Goal: Task Accomplishment & Management: Manage account settings

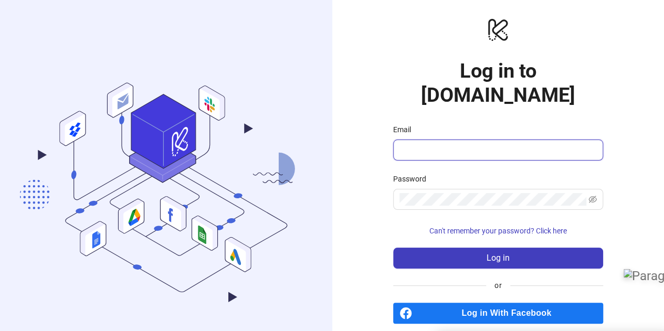
click at [505, 144] on input "Email" at bounding box center [496, 150] width 195 height 13
type input "**********"
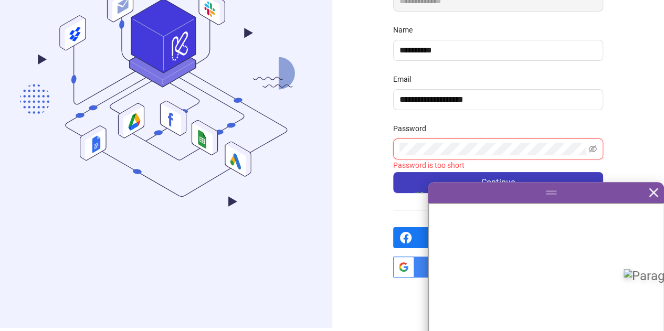
scroll to position [144, 0]
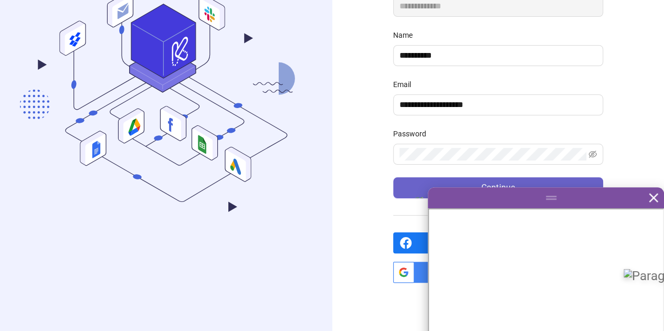
click at [508, 183] on span "Continue" at bounding box center [497, 187] width 33 height 9
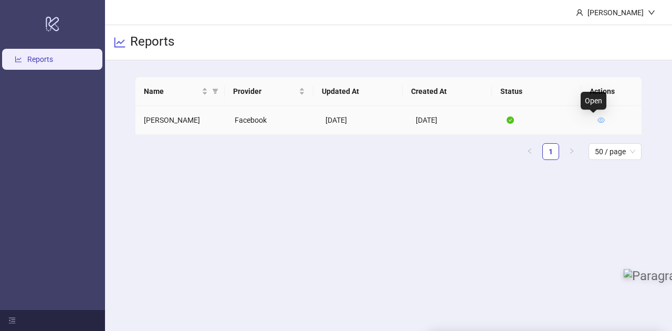
click at [598, 119] on icon "eye" at bounding box center [601, 120] width 7 height 5
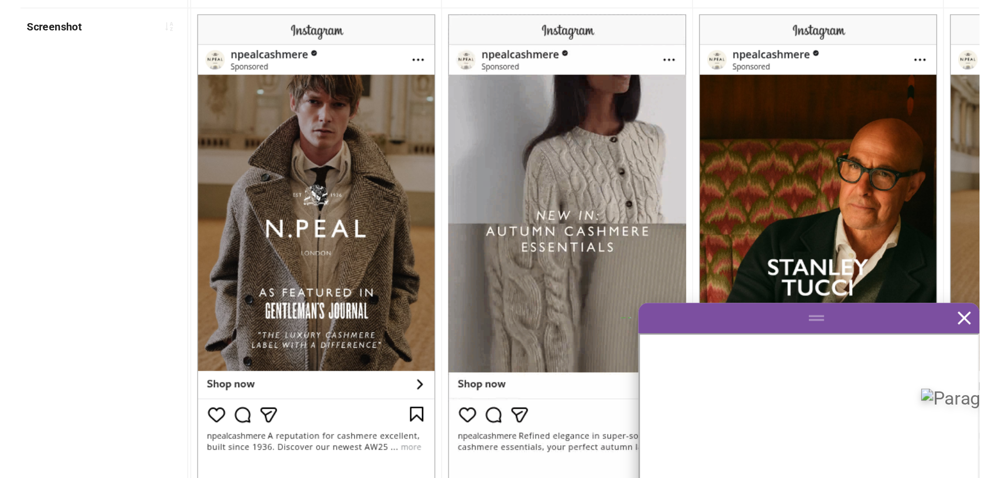
scroll to position [0, 345]
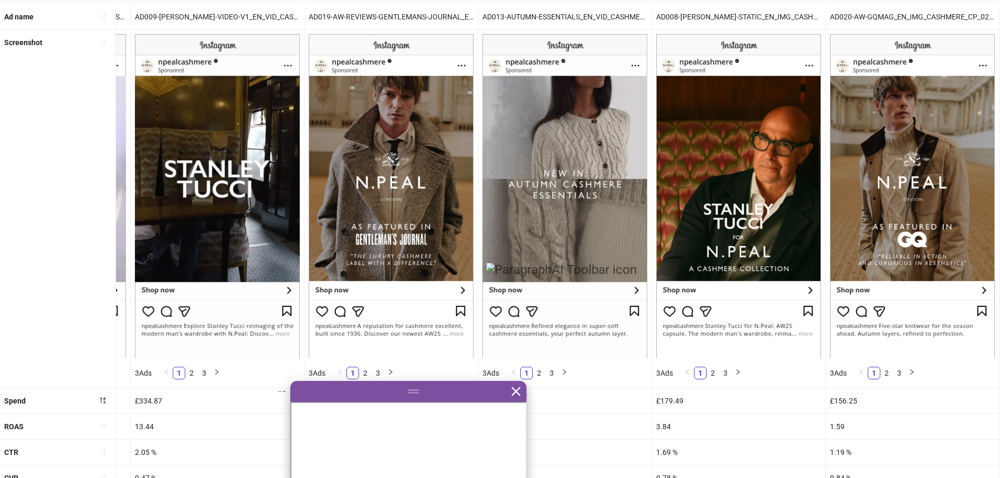
scroll to position [79, 0]
